Goal: Task Accomplishment & Management: Complete application form

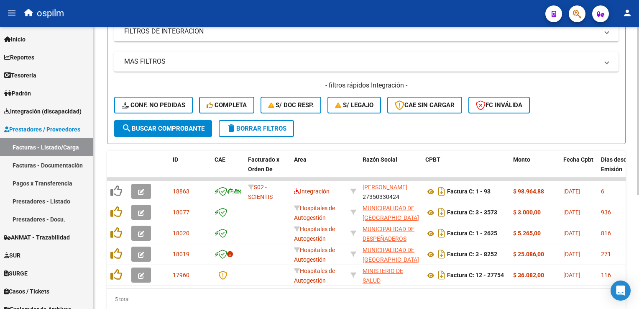
scroll to position [191, 0]
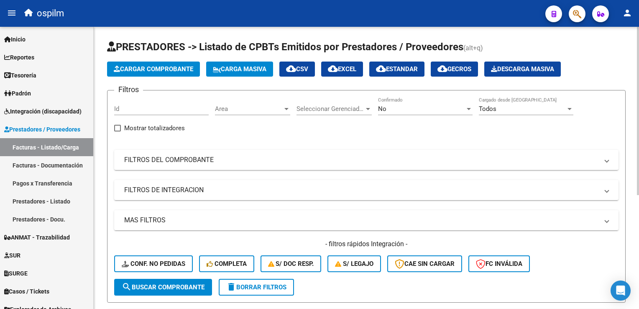
click at [145, 67] on span "Cargar Comprobante" at bounding box center [153, 69] width 79 height 8
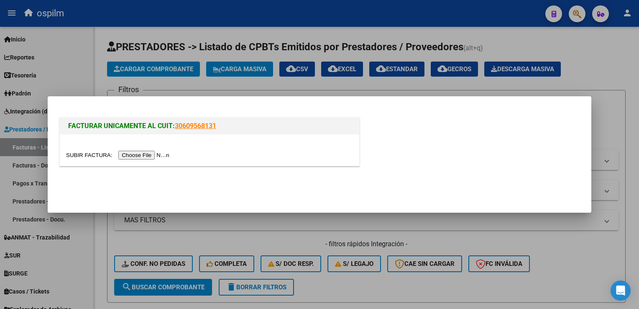
click at [145, 155] on input "file" at bounding box center [119, 155] width 106 height 9
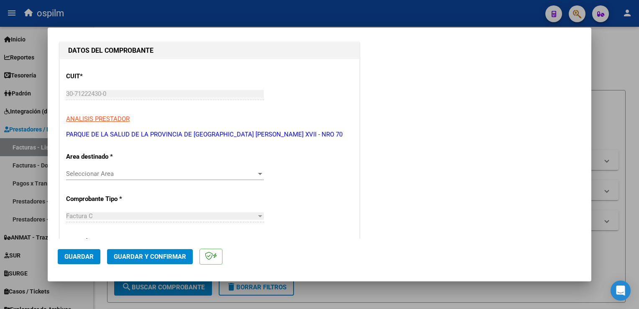
scroll to position [84, 0]
click at [137, 169] on span "Seleccionar Area" at bounding box center [161, 173] width 190 height 8
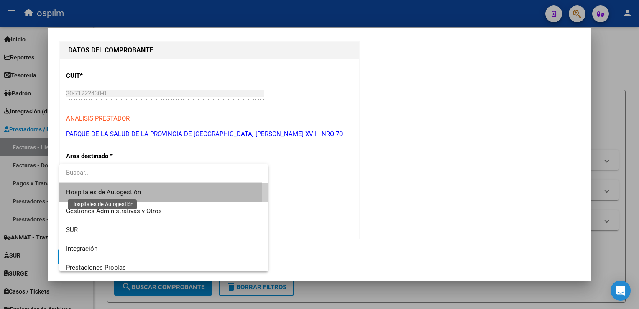
click at [134, 192] on span "Hospitales de Autogestión" at bounding box center [103, 192] width 75 height 8
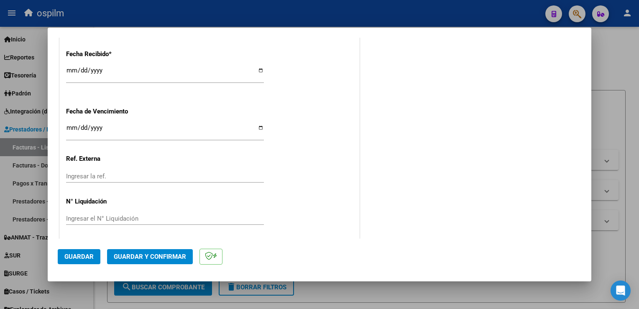
scroll to position [499, 0]
click at [71, 253] on span "Guardar" at bounding box center [78, 257] width 29 height 8
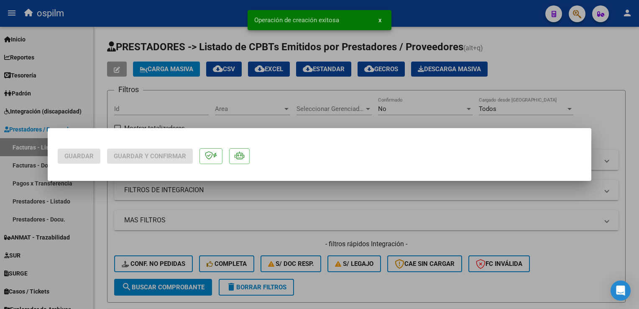
scroll to position [0, 0]
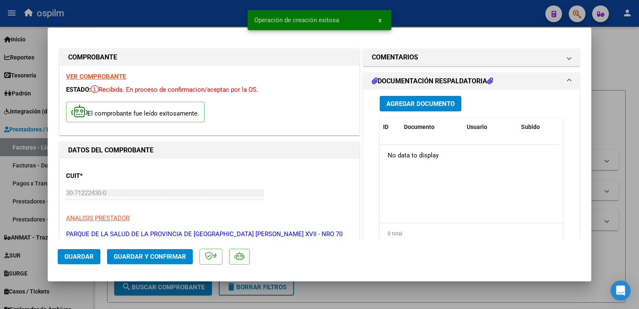
click at [396, 105] on span "Agregar Documento" at bounding box center [421, 104] width 68 height 8
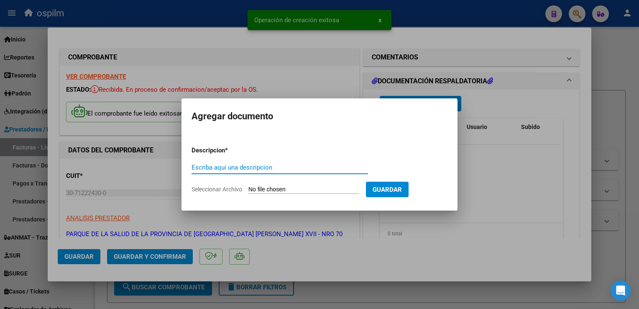
click at [207, 167] on input "Escriba aquí una descripcion" at bounding box center [280, 168] width 177 height 8
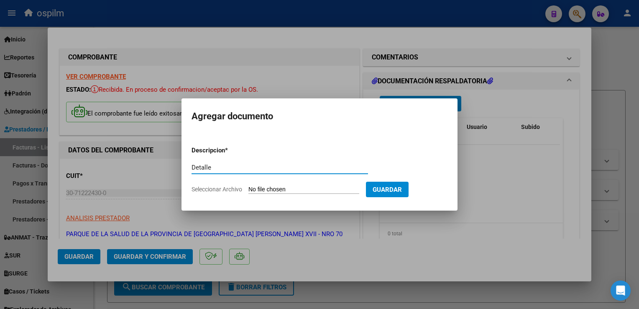
type input "Detalle"
click at [330, 190] on input "Seleccionar Archivo" at bounding box center [303, 190] width 111 height 8
type input "C:\fakepath\Anexo 769.pdf"
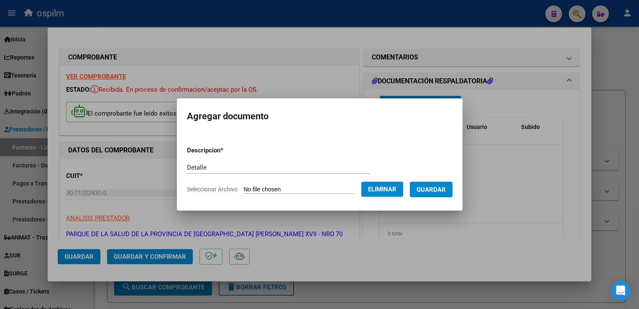
click at [435, 192] on span "Guardar" at bounding box center [431, 190] width 29 height 8
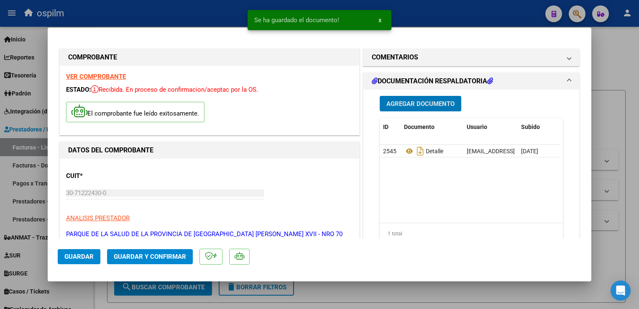
click at [152, 262] on button "Guardar y Confirmar" at bounding box center [150, 256] width 86 height 15
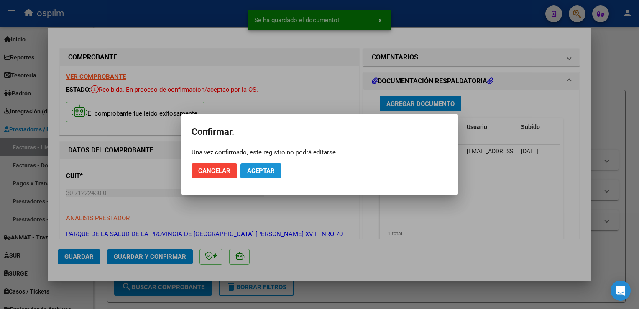
click at [271, 170] on span "Aceptar" at bounding box center [261, 171] width 28 height 8
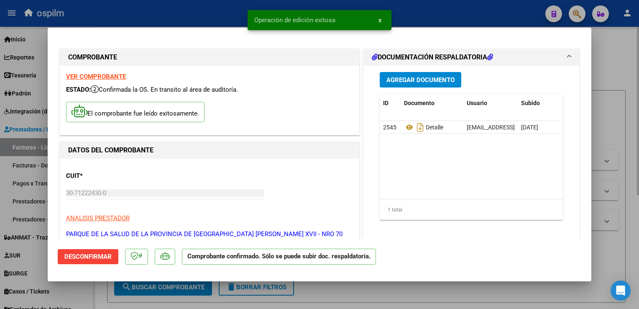
click at [611, 113] on div at bounding box center [319, 154] width 639 height 309
type input "$ 0,00"
